Goal: Task Accomplishment & Management: Use online tool/utility

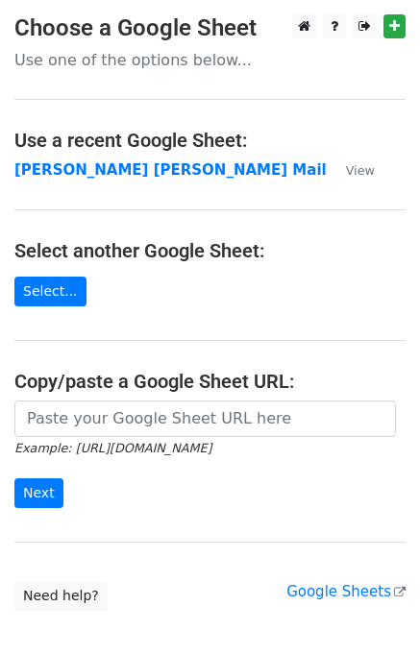
click at [69, 439] on icon "Example: https://docs.google.com/spreadsheets/d/abc/edit" at bounding box center [112, 447] width 197 height 17
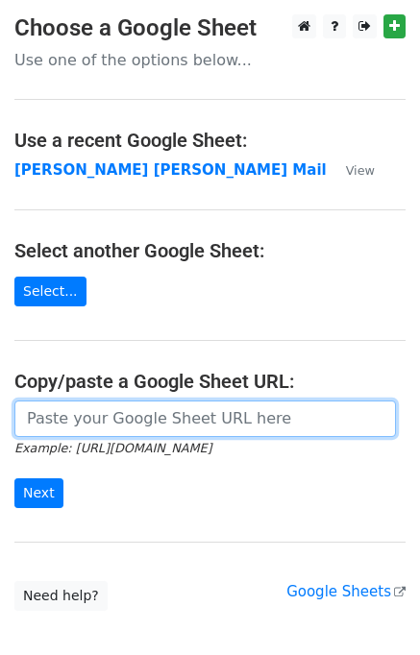
click at [84, 421] on input "url" at bounding box center [204, 418] width 381 height 36
click at [105, 415] on input "url" at bounding box center [204, 418] width 381 height 36
type input "https://docs.google.com/spreadsheets/d/1zUKhxjrhozHMhydIMYEveZTpRvy8Oh7onxeYEfa…"
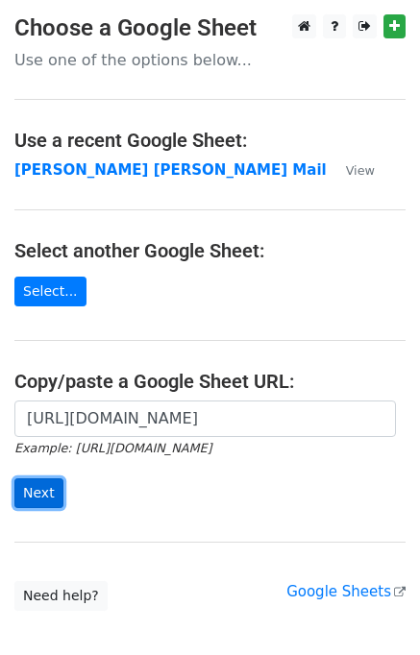
click at [41, 484] on input "Next" at bounding box center [38, 493] width 49 height 30
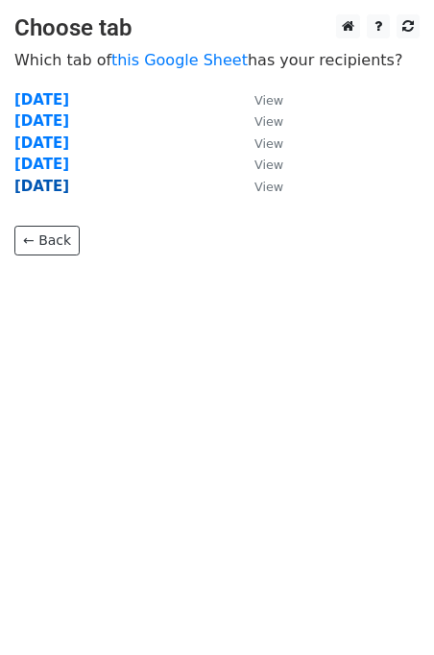
click at [37, 183] on strong "Friday" at bounding box center [41, 186] width 55 height 17
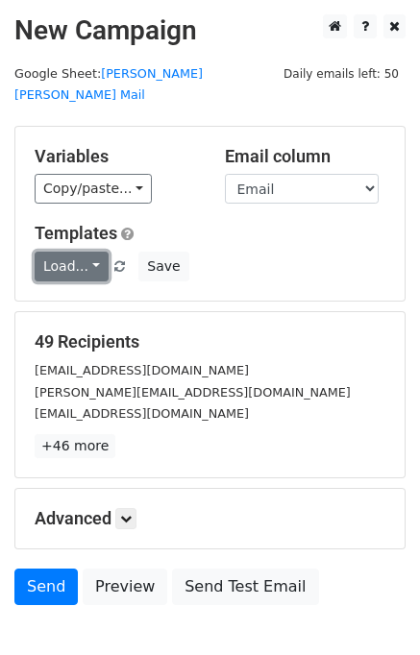
click at [83, 252] on link "Load..." at bounding box center [72, 267] width 74 height 30
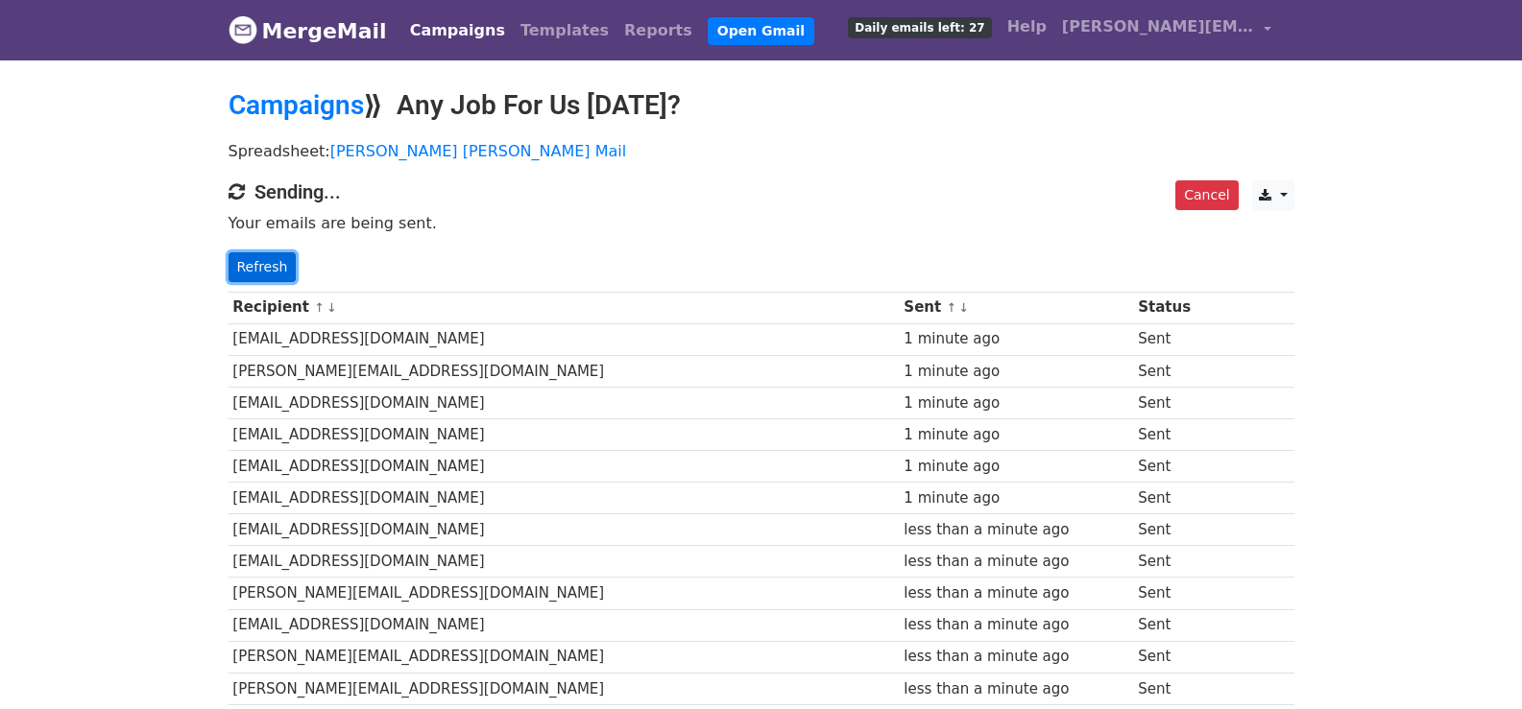
click at [286, 265] on link "Refresh" at bounding box center [262, 268] width 68 height 30
click at [253, 277] on link "Refresh" at bounding box center [262, 268] width 68 height 30
